Goal: Transaction & Acquisition: Download file/media

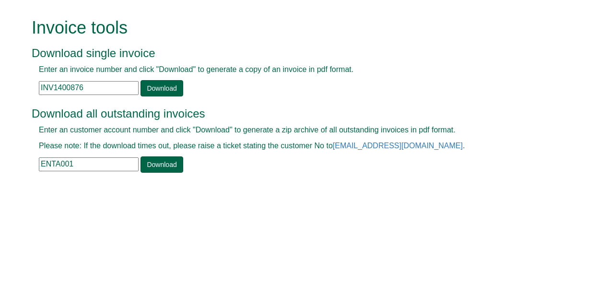
drag, startPoint x: 90, startPoint y: 87, endPoint x: 0, endPoint y: 93, distance: 90.4
click at [0, 93] on html "Invoice tools Download single invoice Enter an invoice number and click "Downlo…" at bounding box center [305, 96] width 610 height 193
paste input "395578"
click at [162, 88] on link "Download" at bounding box center [162, 88] width 42 height 16
drag, startPoint x: 95, startPoint y: 83, endPoint x: 23, endPoint y: 75, distance: 72.4
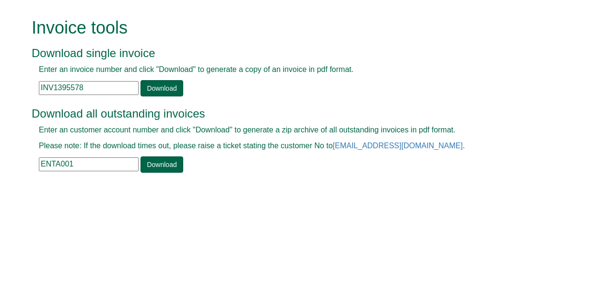
click at [23, 75] on form "Invoice tools Download single invoice Enter an invoice number and click "Downlo…" at bounding box center [305, 96] width 610 height 193
paste input "7756"
click at [150, 85] on link "Download" at bounding box center [162, 88] width 42 height 16
drag, startPoint x: 83, startPoint y: 89, endPoint x: 0, endPoint y: 84, distance: 83.1
click at [0, 84] on html "Invoice tools Download single invoice Enter an invoice number and click "Downlo…" at bounding box center [305, 96] width 610 height 193
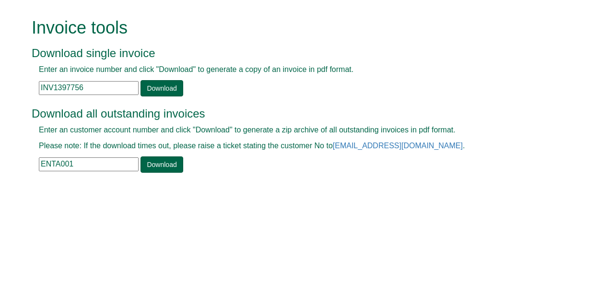
paste input "7"
type input "INV1397757"
click at [154, 91] on link "Download" at bounding box center [162, 88] width 42 height 16
